Goal: Task Accomplishment & Management: Manage account settings

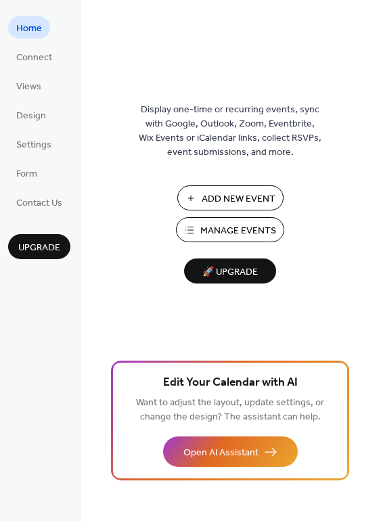
click at [224, 232] on span "Manage Events" at bounding box center [238, 231] width 76 height 14
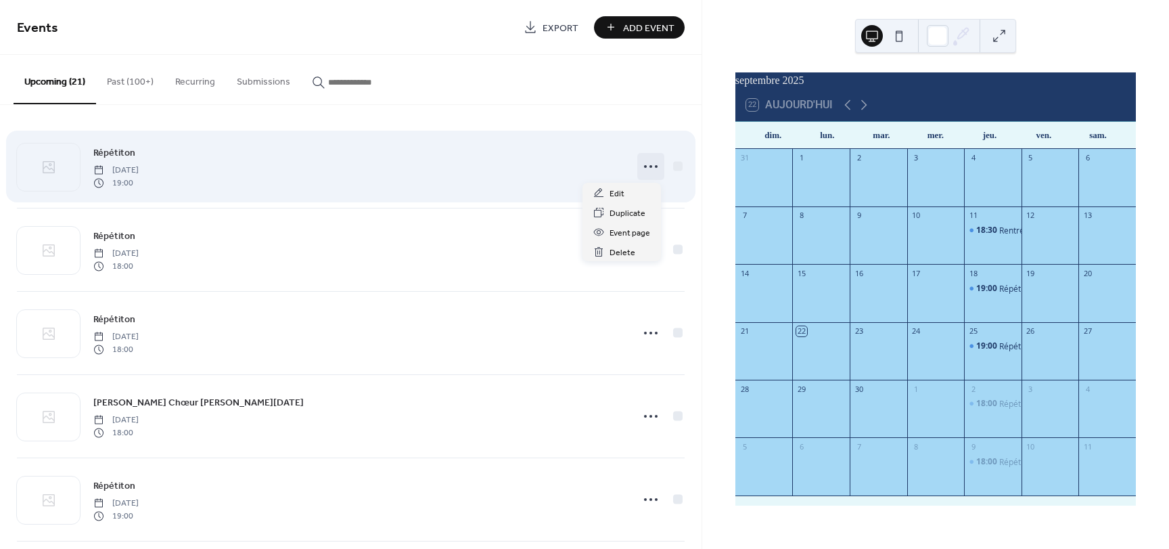
click at [647, 168] on icon at bounding box center [651, 167] width 22 height 22
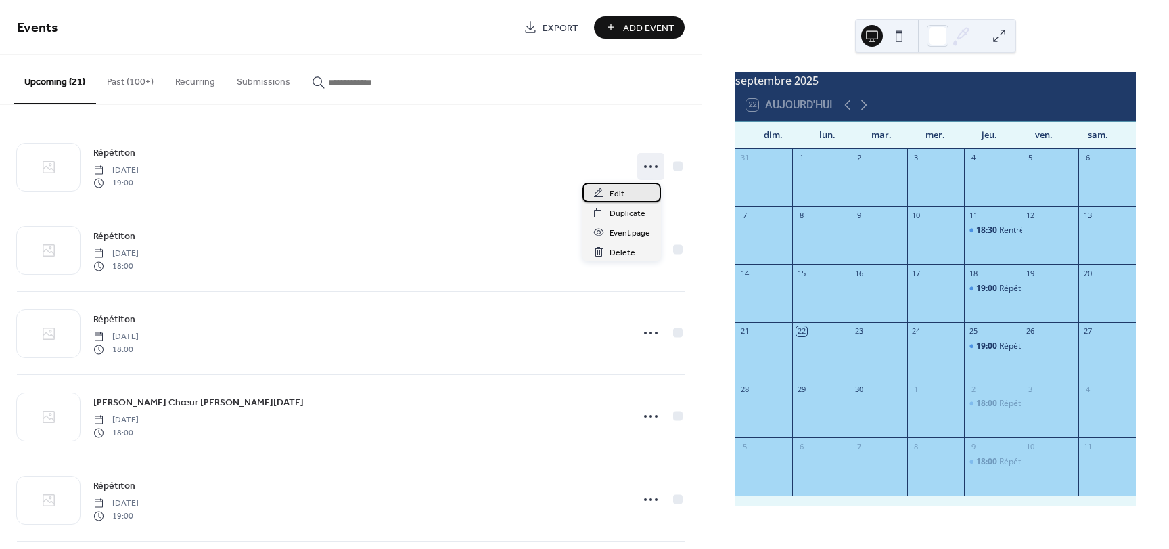
click at [628, 192] on div "Edit" at bounding box center [621, 193] width 78 height 20
